Goal: Information Seeking & Learning: Learn about a topic

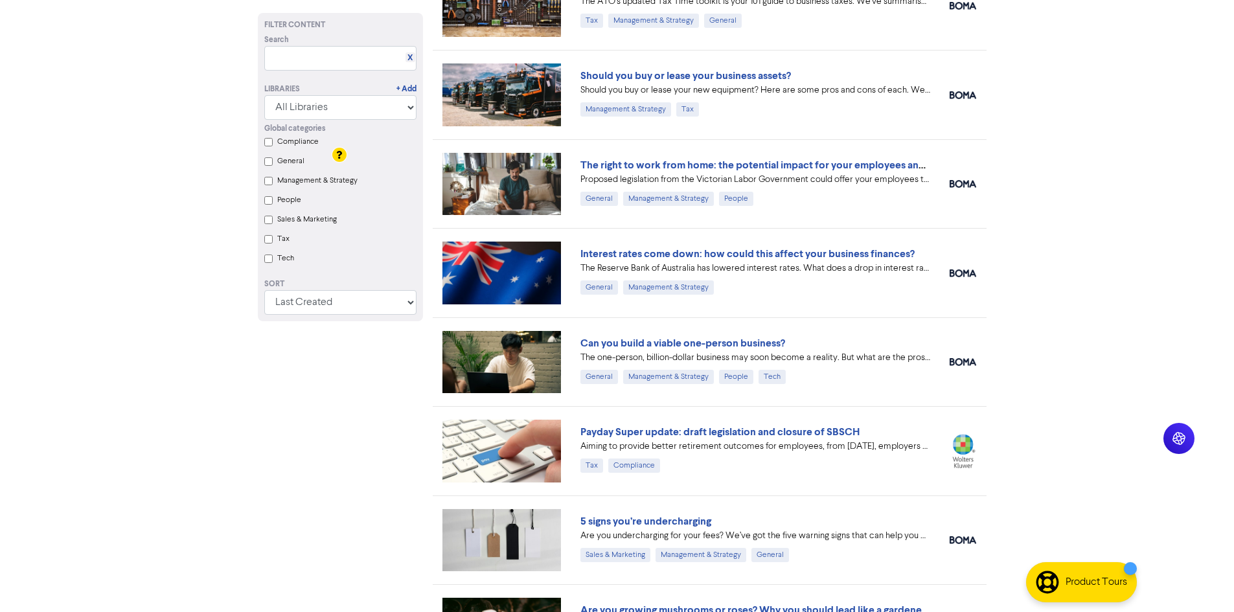
scroll to position [259, 0]
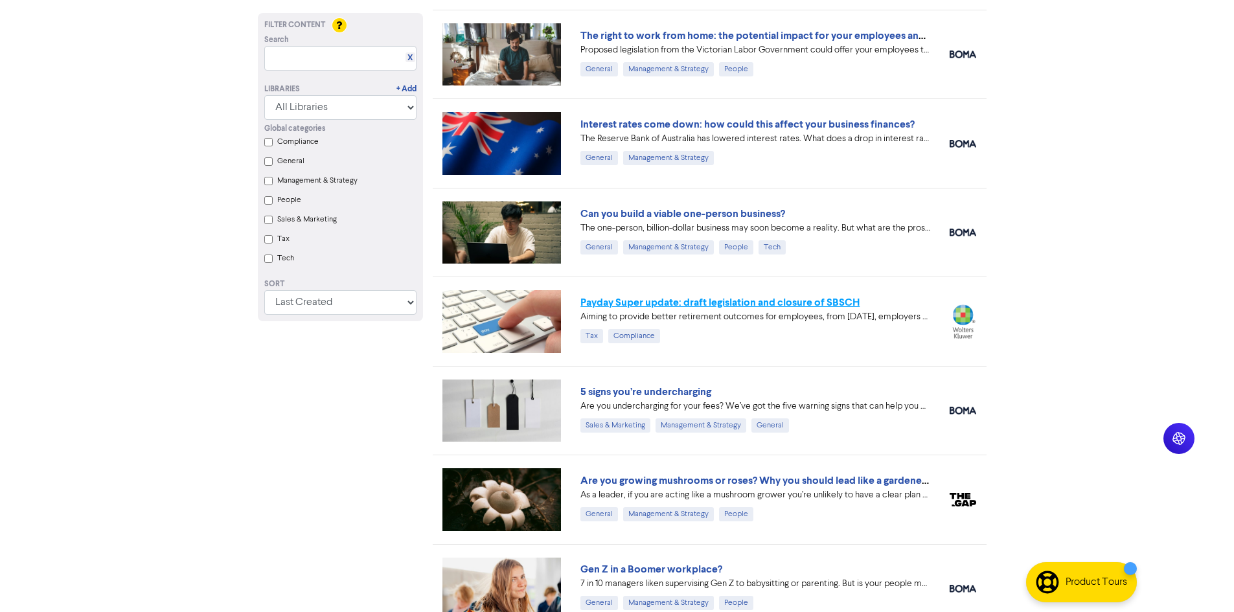
click at [813, 302] on link "Payday Super update: draft legislation and closure of SBSCH" at bounding box center [719, 302] width 279 height 13
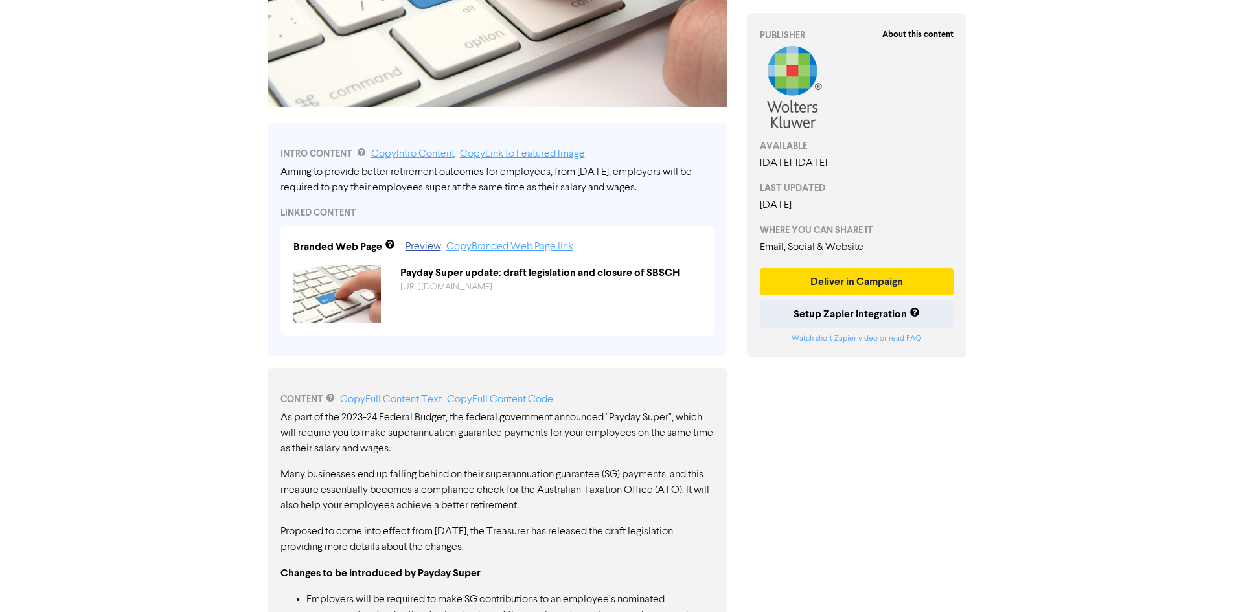
scroll to position [583, 0]
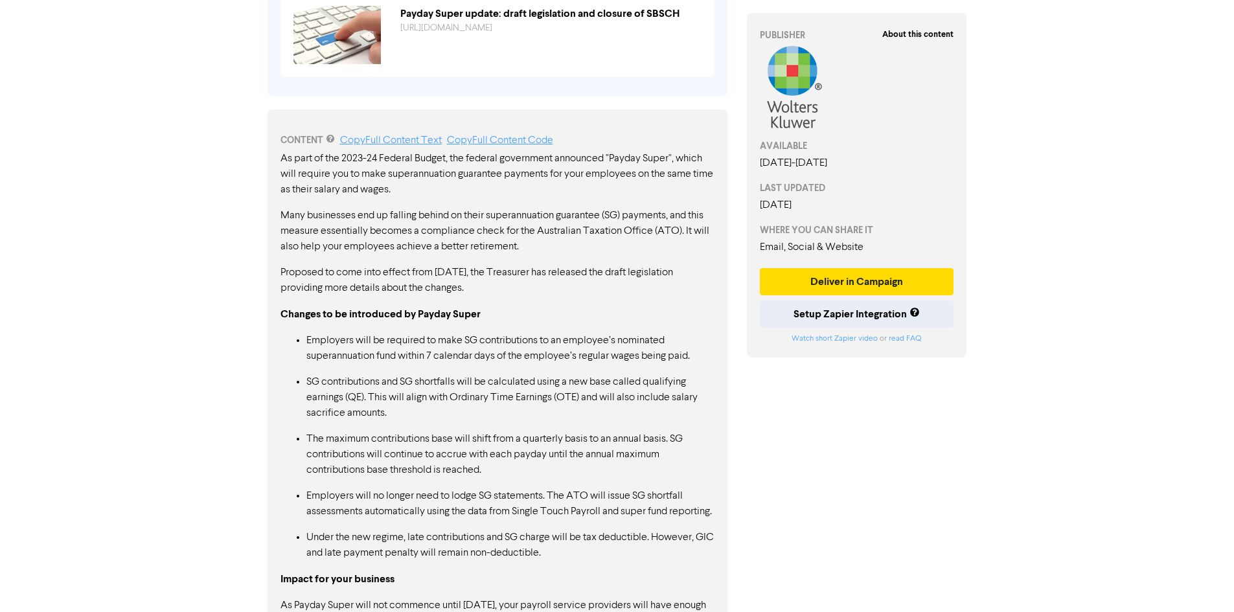
click at [502, 512] on p "Employers will no longer need to lodge SG statements. The ATO will issue SG sho…" at bounding box center [510, 503] width 408 height 31
click at [481, 543] on ul "Employers will be required to make SG contributions to an employee’s nominated …" at bounding box center [497, 447] width 434 height 228
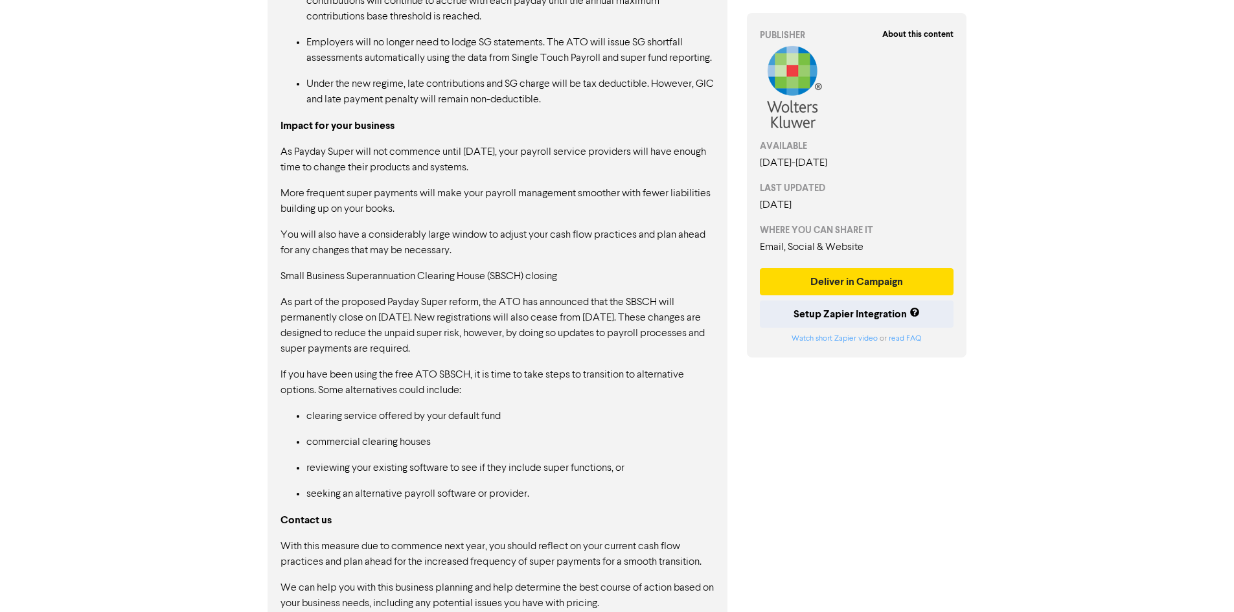
scroll to position [1100, 0]
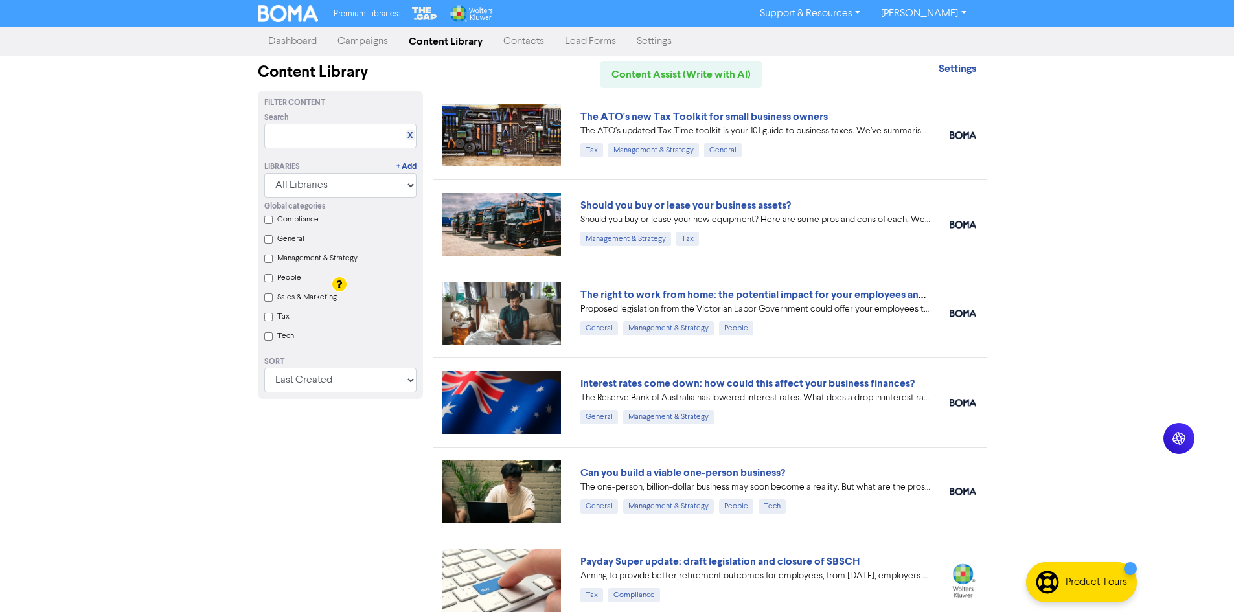
scroll to position [324, 0]
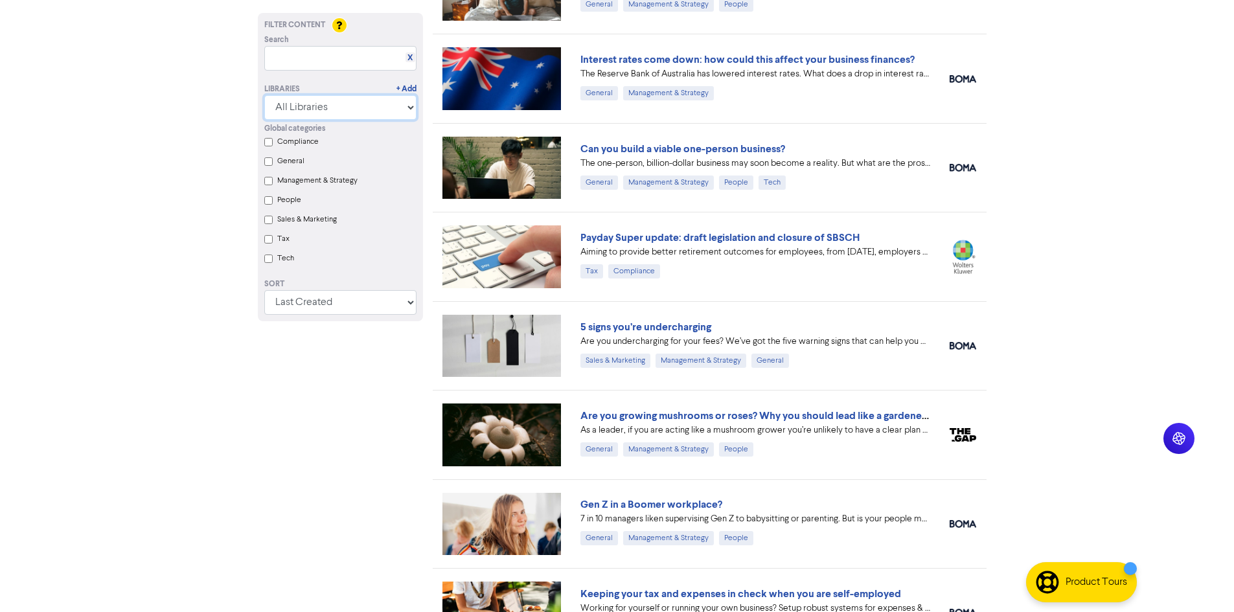
click at [298, 107] on select "All Libraries BOMA Other Partners The Gap Wolters Kluwer CCH Premium Xero" at bounding box center [340, 107] width 152 height 25
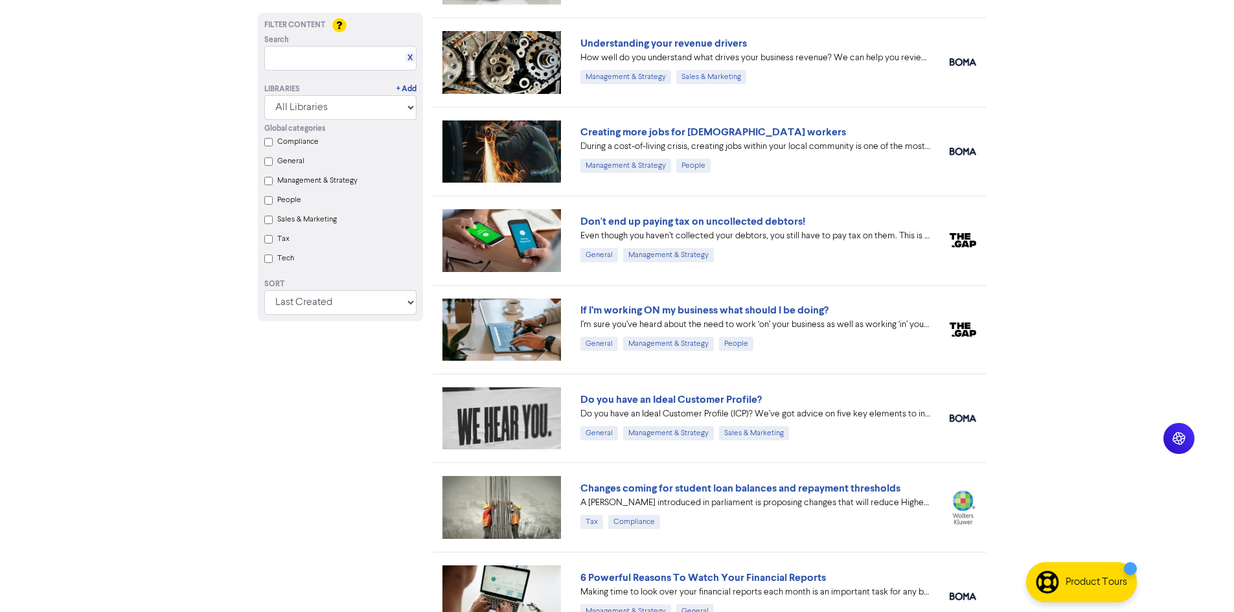
scroll to position [1295, 0]
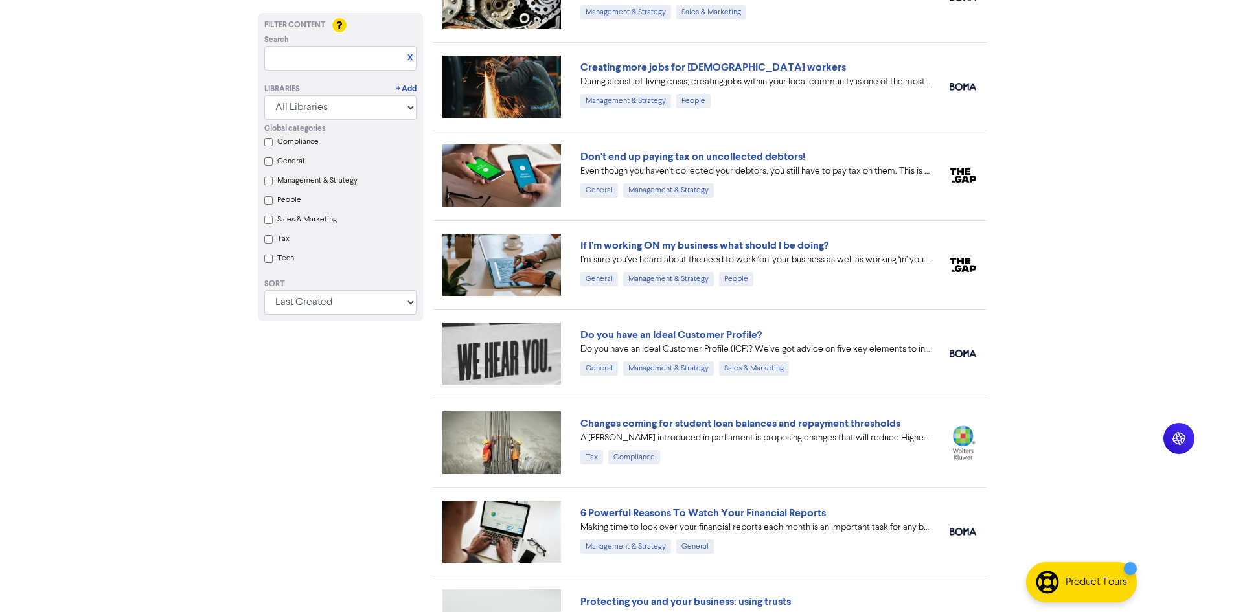
click at [728, 442] on div "A Bill introduced in parliament is proposing changes that will reduce Higher Ed…" at bounding box center [755, 438] width 350 height 14
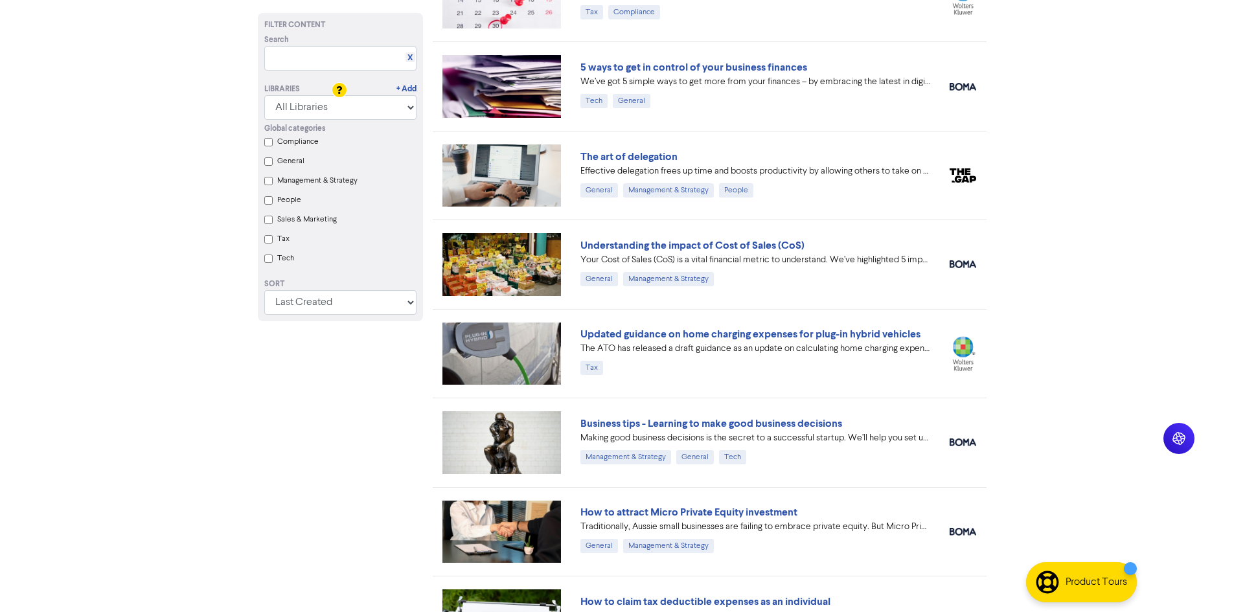
scroll to position [2072, 0]
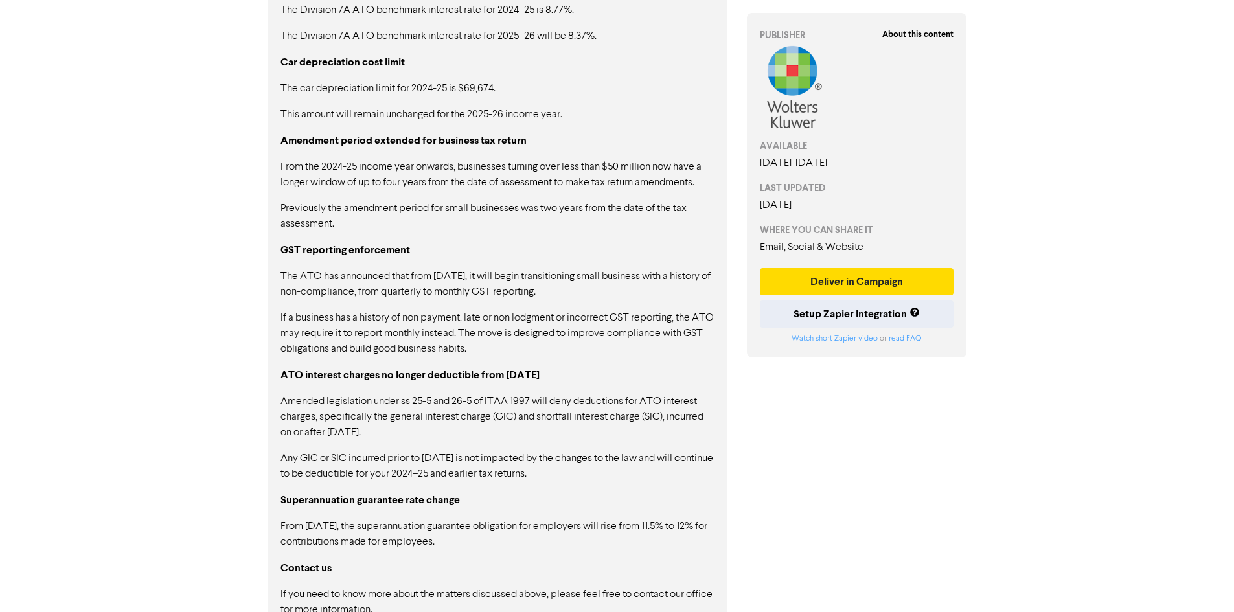
scroll to position [1000, 0]
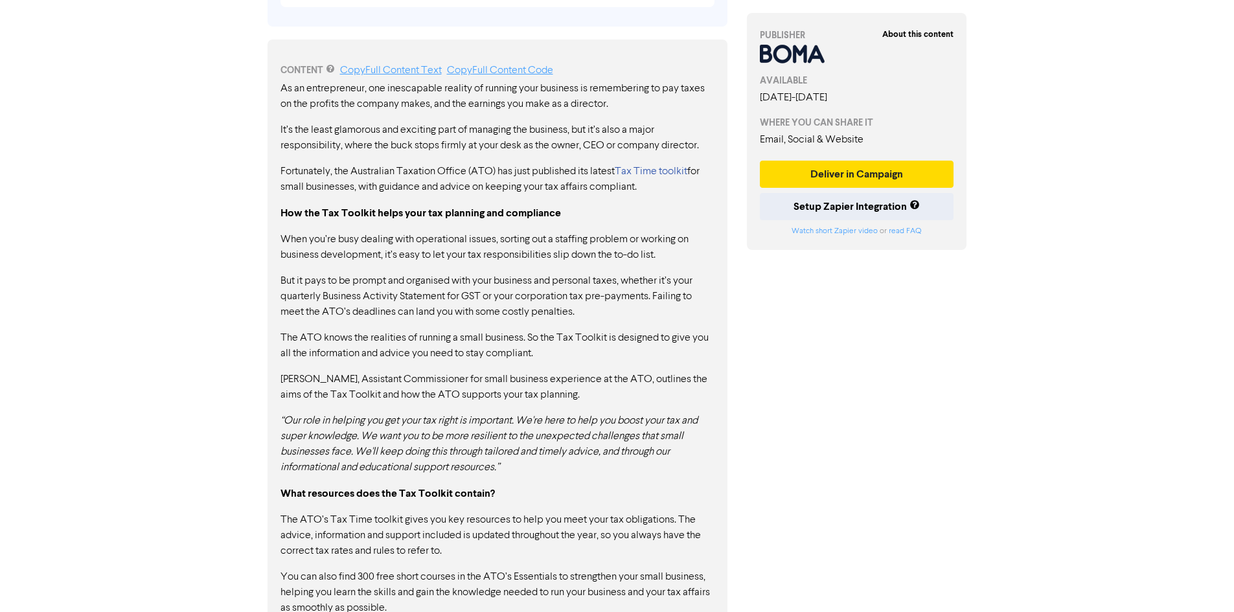
scroll to position [712, 0]
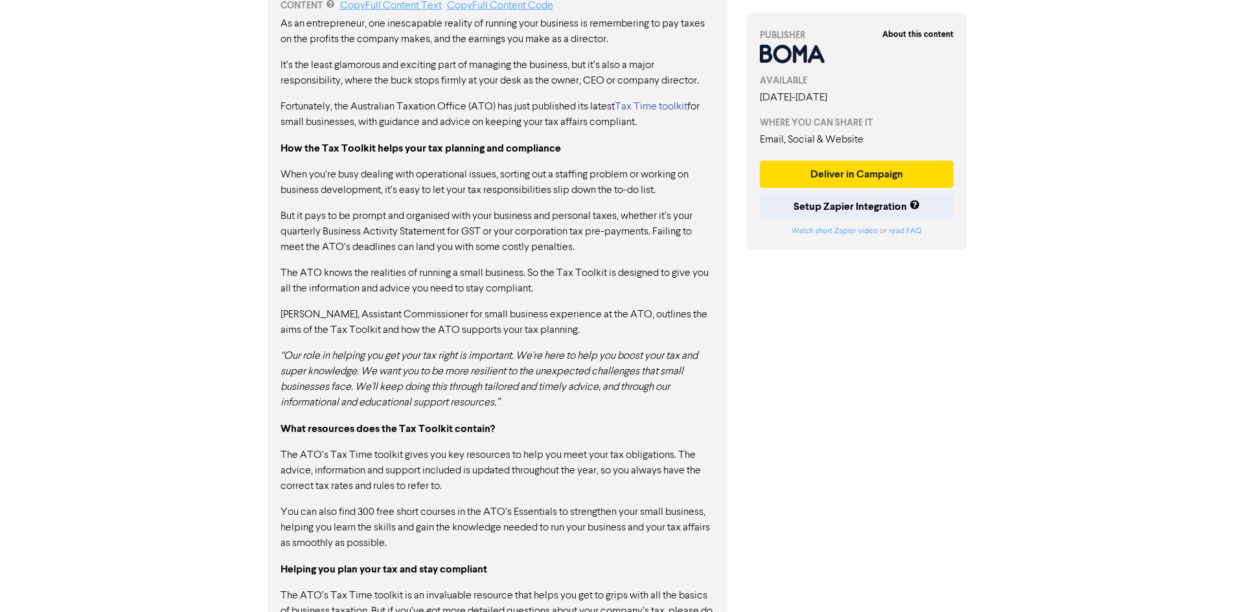
click at [829, 479] on div "About this content PUBLISHER AVAILABLE August 28th, 2025 - August 28th, 2026 WH…" at bounding box center [857, 25] width 240 height 1348
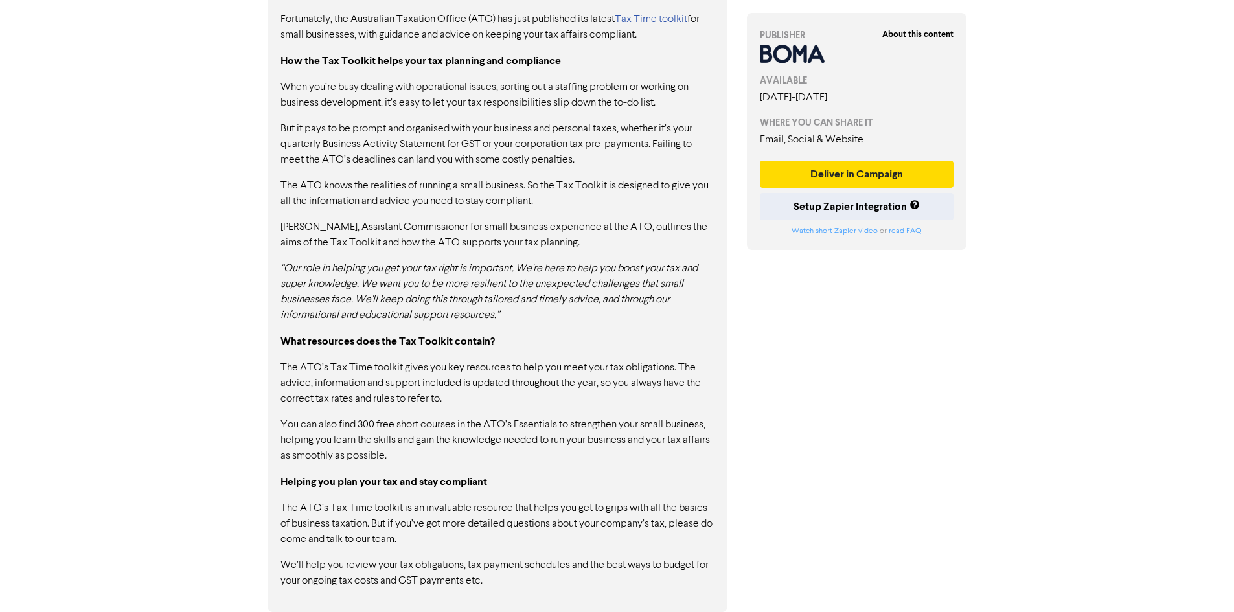
click at [624, 510] on p "The ATO’s Tax Time toolkit is an invaluable resource that helps you get to grip…" at bounding box center [497, 524] width 434 height 47
click at [578, 571] on p "We’ll help you review your tax obligations, tax payment schedules and the best …" at bounding box center [497, 573] width 434 height 31
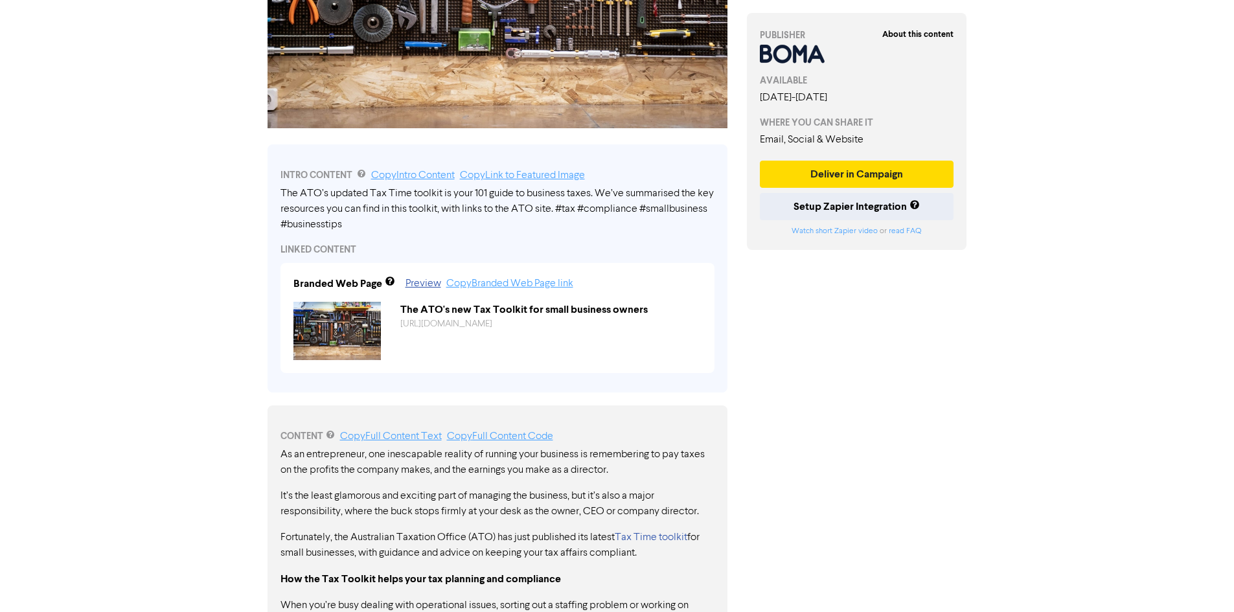
scroll to position [0, 0]
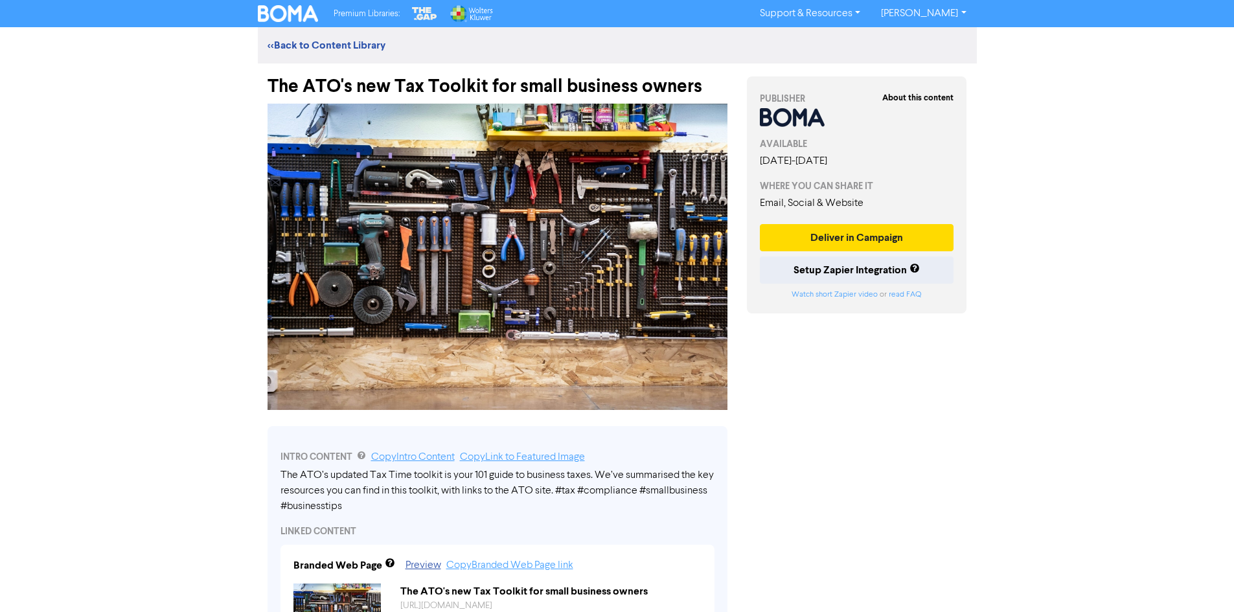
click at [365, 80] on div "The ATO's new Tax Toolkit for small business owners" at bounding box center [497, 80] width 460 height 34
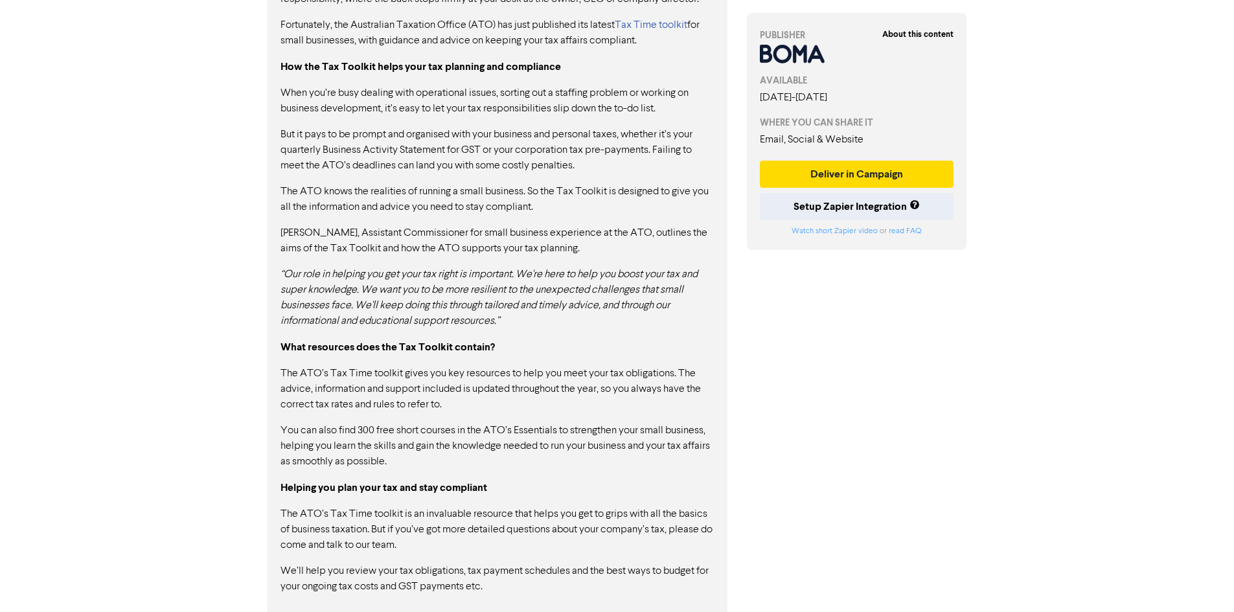
scroll to position [800, 0]
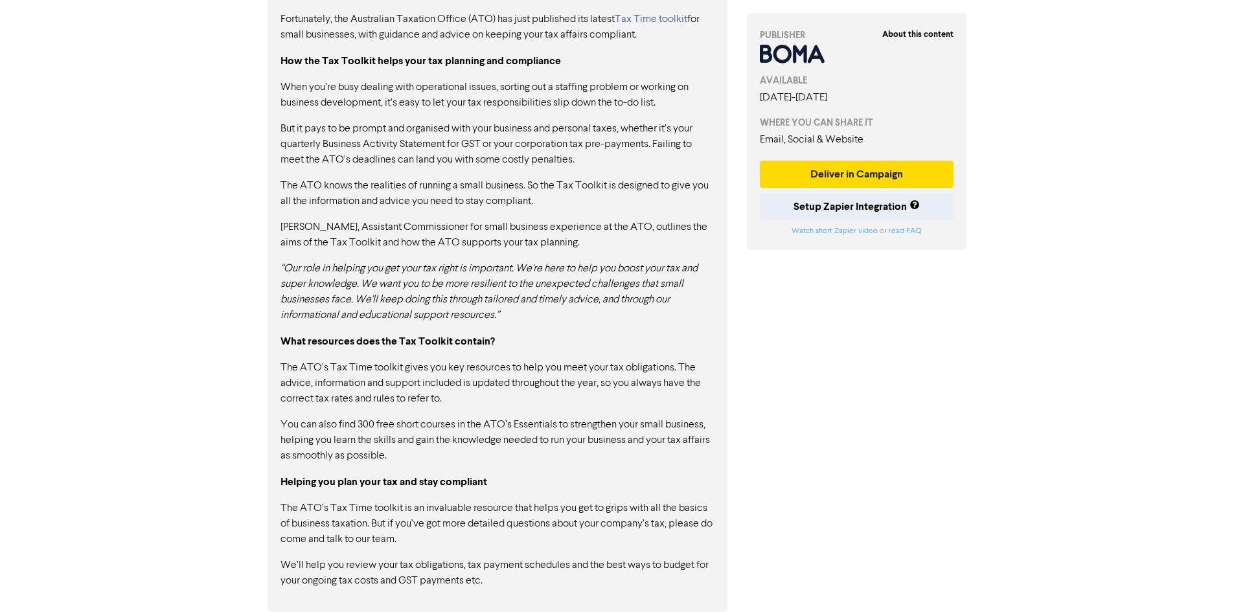
click at [452, 412] on div "As an entrepreneur, one inescapable reality of running your business is remembe…" at bounding box center [497, 259] width 434 height 660
drag, startPoint x: 539, startPoint y: 415, endPoint x: 233, endPoint y: 39, distance: 484.6
click at [536, 415] on div "As an entrepreneur, one inescapable reality of running your business is remembe…" at bounding box center [497, 259] width 434 height 660
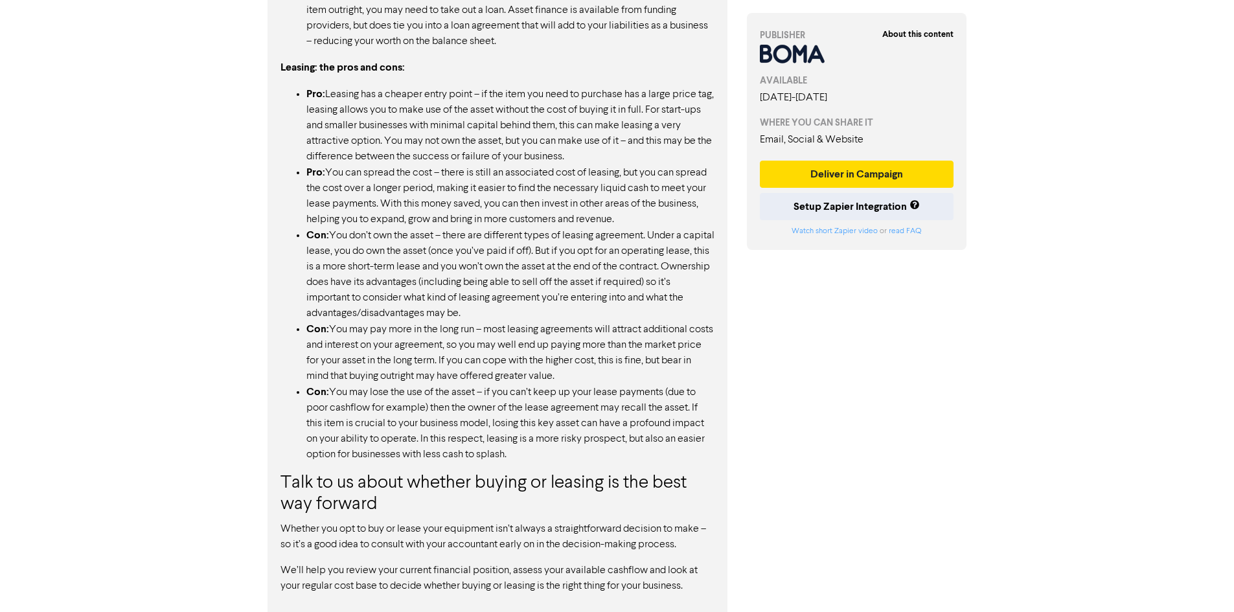
scroll to position [1171, 0]
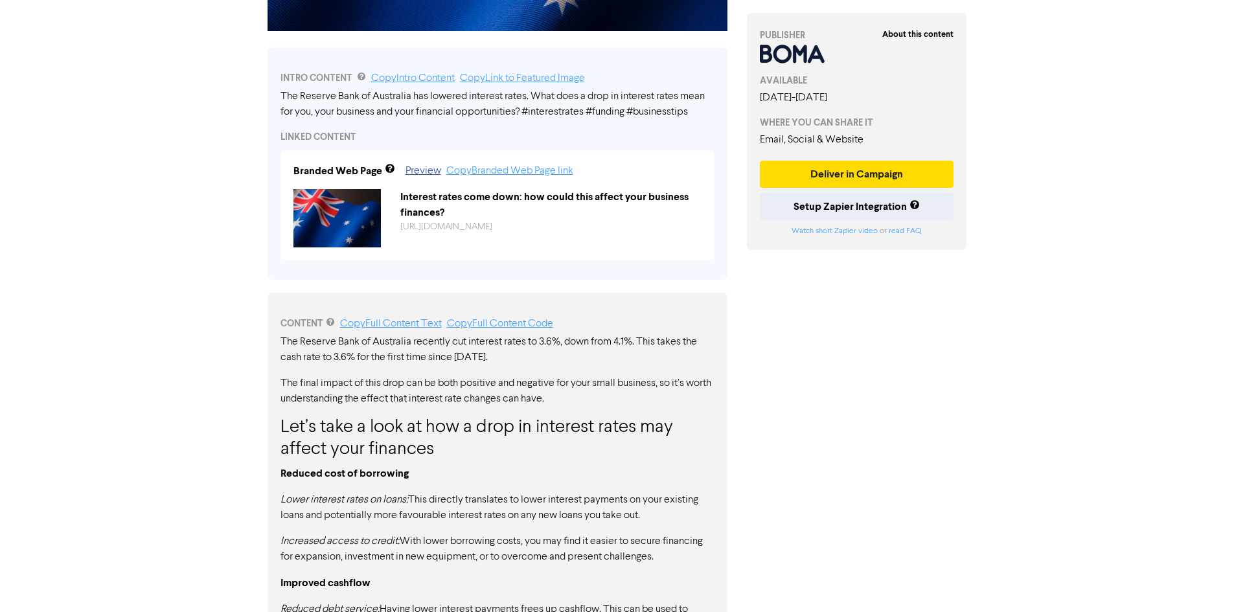
scroll to position [205, 0]
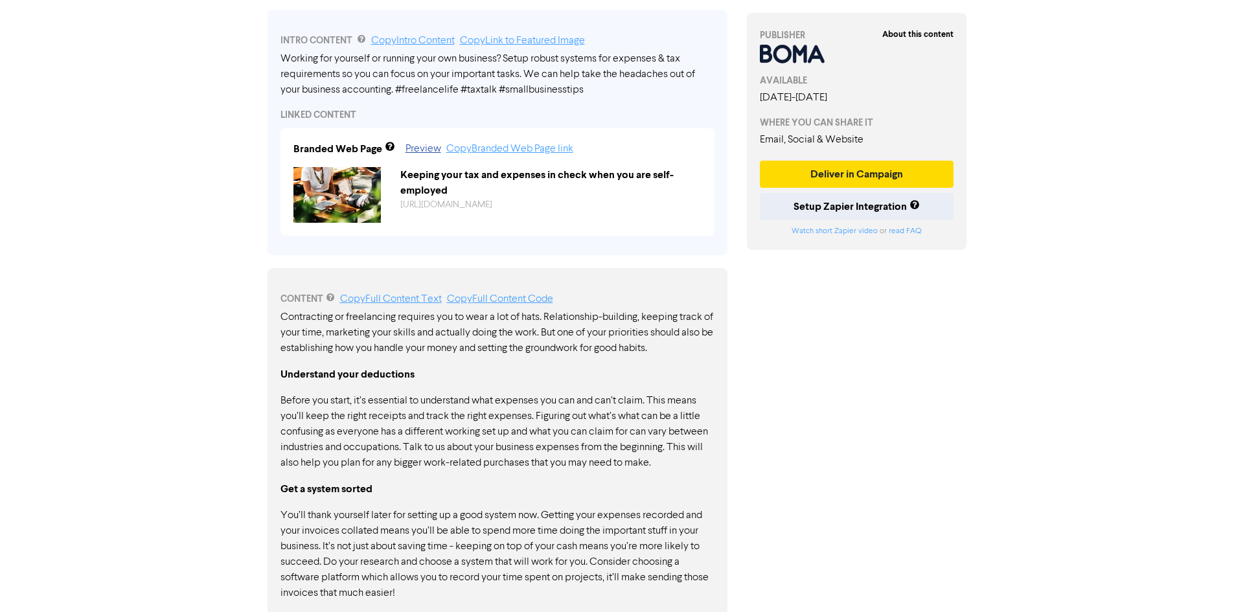
scroll to position [358, 0]
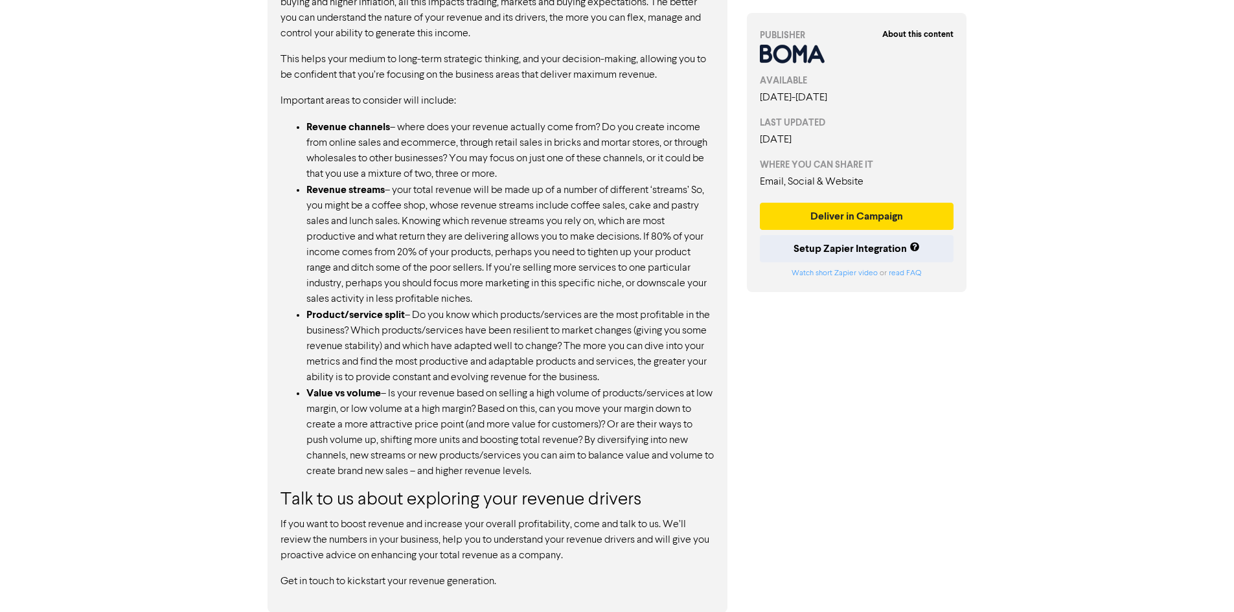
scroll to position [907, 0]
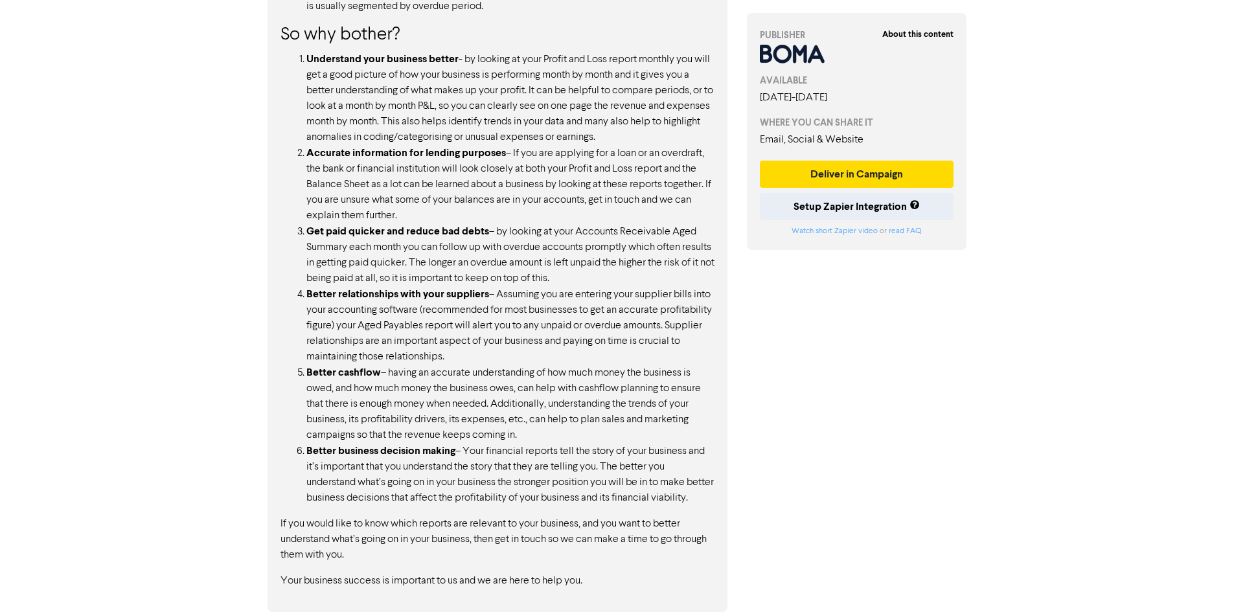
scroll to position [1179, 0]
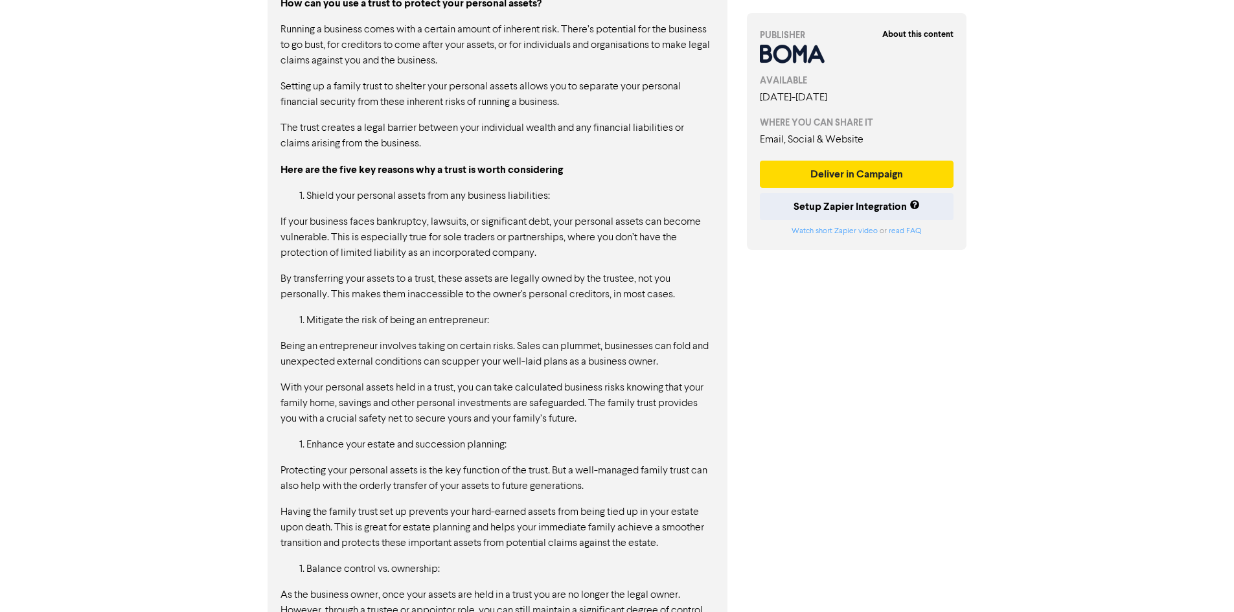
scroll to position [1616, 0]
